Goal: Transaction & Acquisition: Purchase product/service

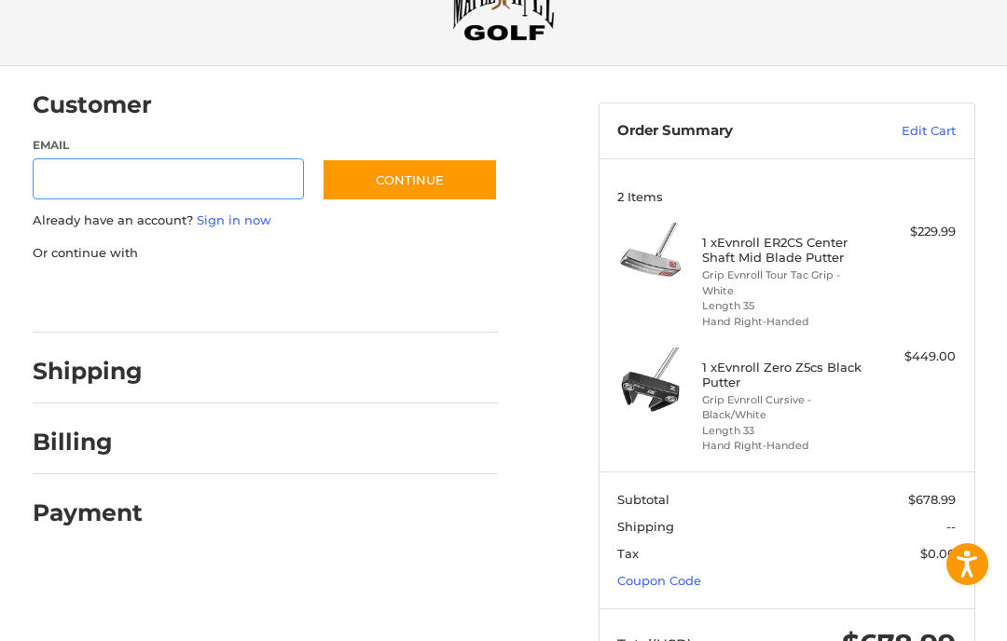
scroll to position [84, 0]
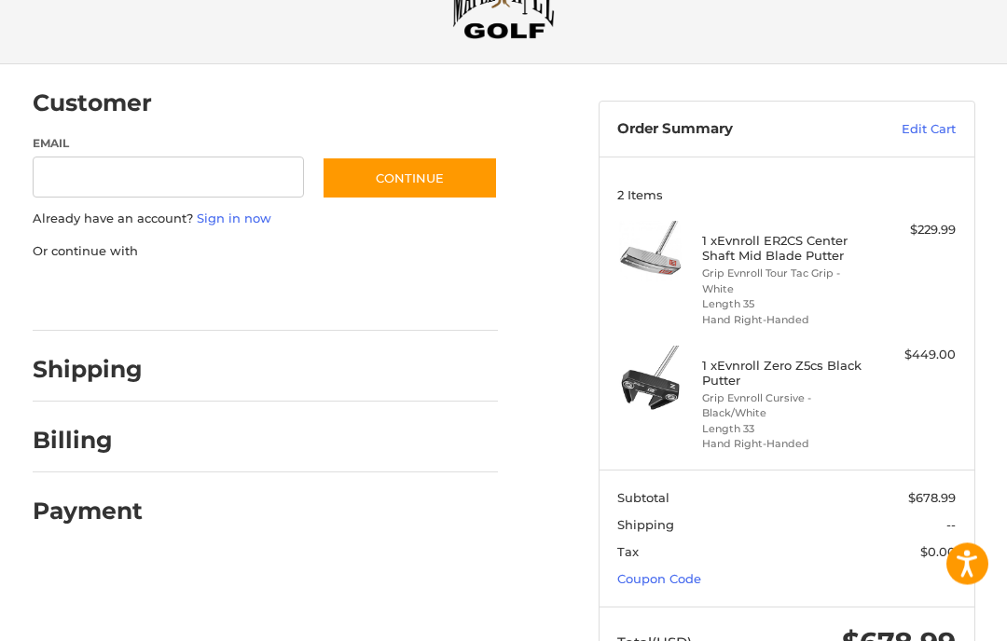
click at [698, 572] on link "Coupon Code" at bounding box center [659, 579] width 84 height 15
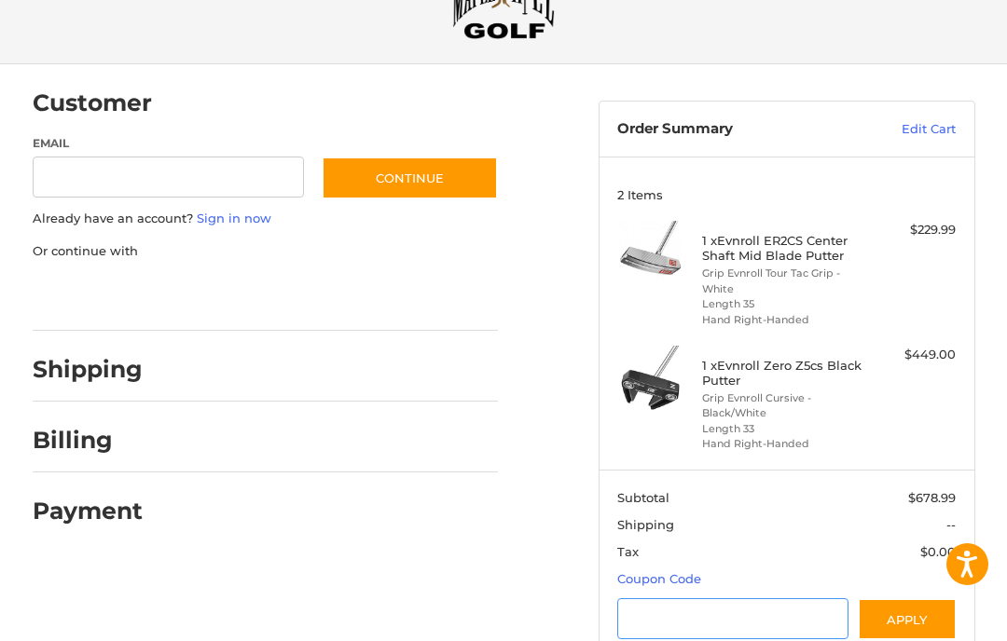
click at [771, 599] on input "Gift Certificate or Coupon Code" at bounding box center [732, 619] width 231 height 42
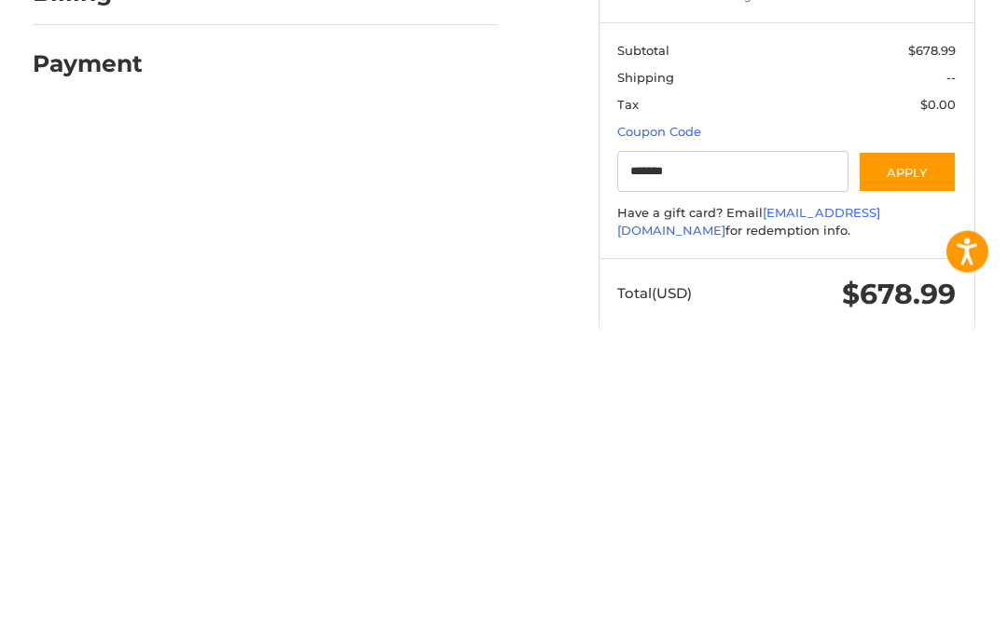
click at [928, 464] on button "Apply" at bounding box center [907, 485] width 99 height 42
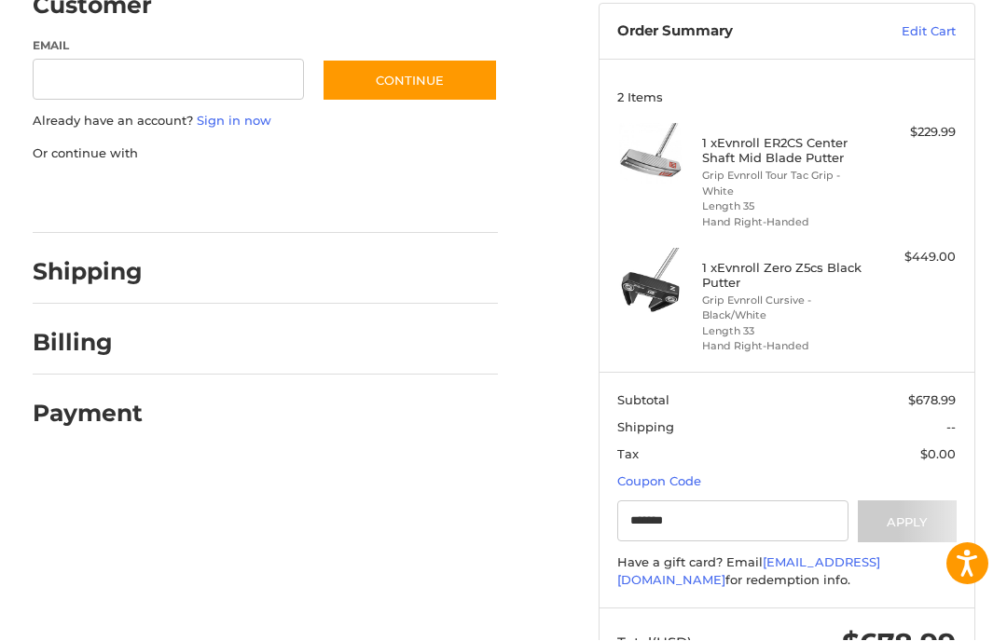
scroll to position [183, 0]
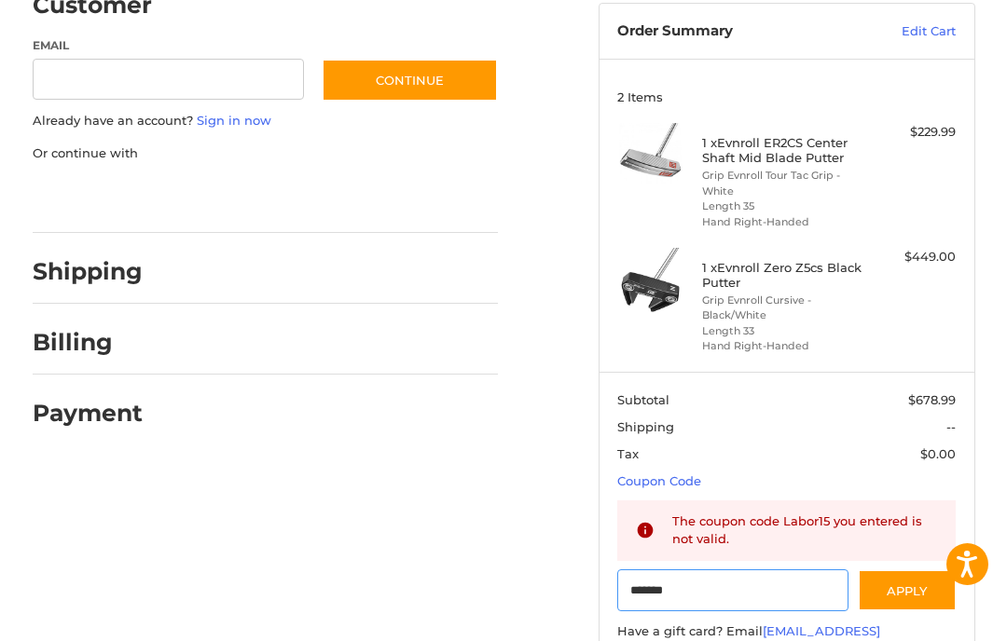
click at [795, 585] on input "*******" at bounding box center [732, 591] width 231 height 42
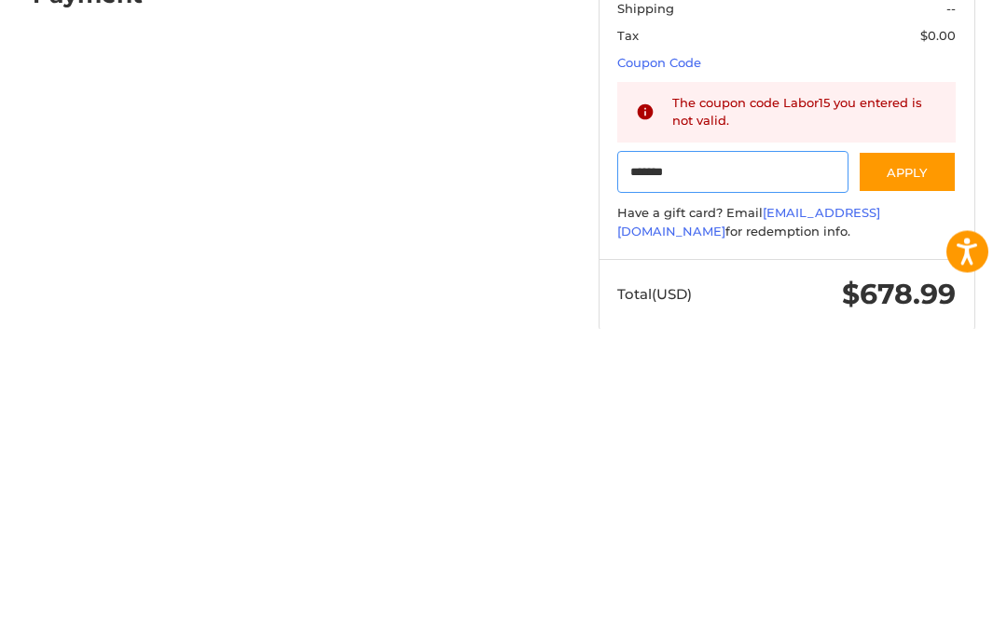
type input "********"
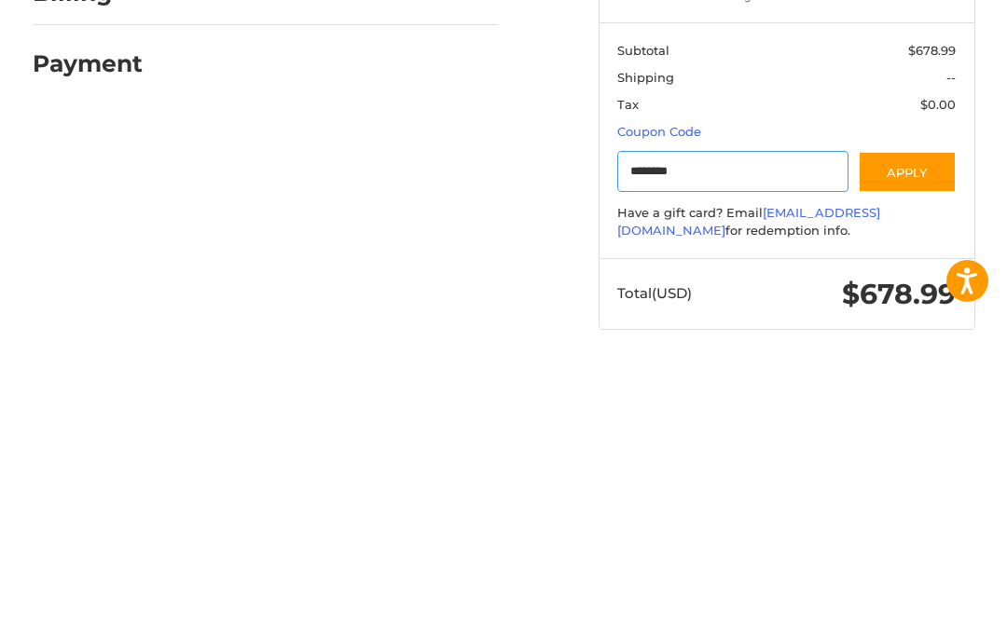
scroll to position [0, 0]
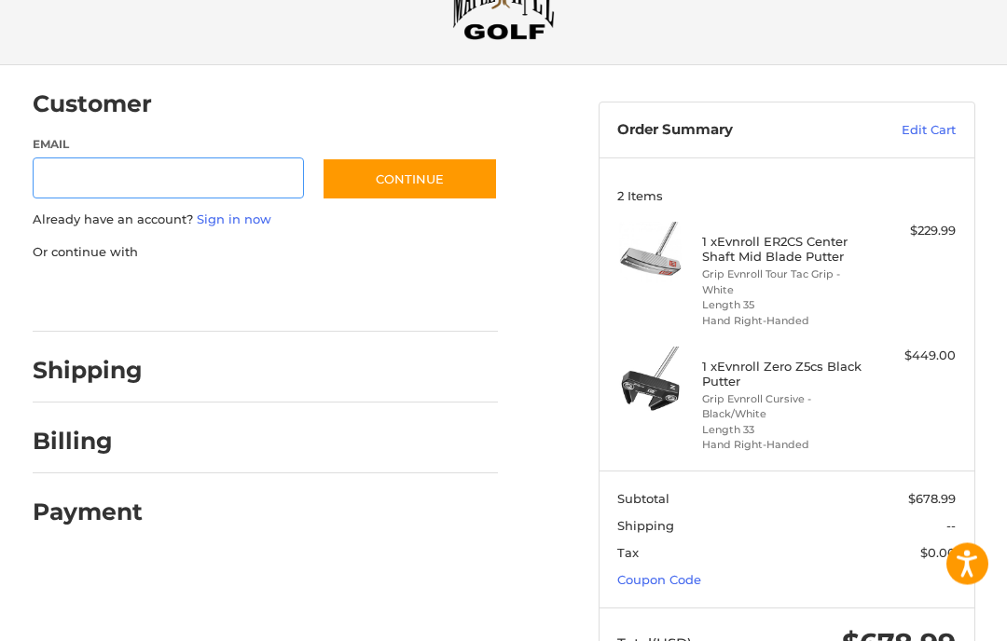
scroll to position [84, 0]
click at [963, 354] on section "2 Items 1 x Evnroll ER2CS Center Shaft Mid Blade Putter Grip Evnroll Tour Tac G…" at bounding box center [786, 314] width 375 height 313
click at [918, 400] on div "1 x Evnroll Zero Z5cs Black Putter Grip Evnroll Cursive - Black/White Length 33…" at bounding box center [786, 400] width 338 height 106
click at [832, 368] on h4 "1 x Evnroll Zero Z5cs Black Putter" at bounding box center [784, 374] width 165 height 31
click at [950, 134] on link "Edit Cart" at bounding box center [901, 130] width 108 height 19
